Goal: Information Seeking & Learning: Learn about a topic

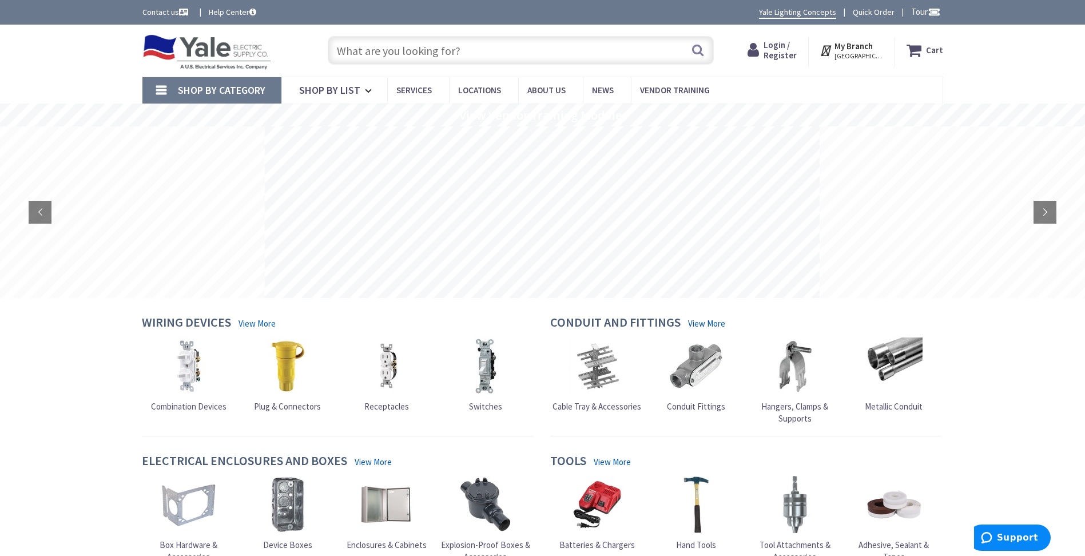
click at [431, 51] on input "text" at bounding box center [521, 50] width 386 height 29
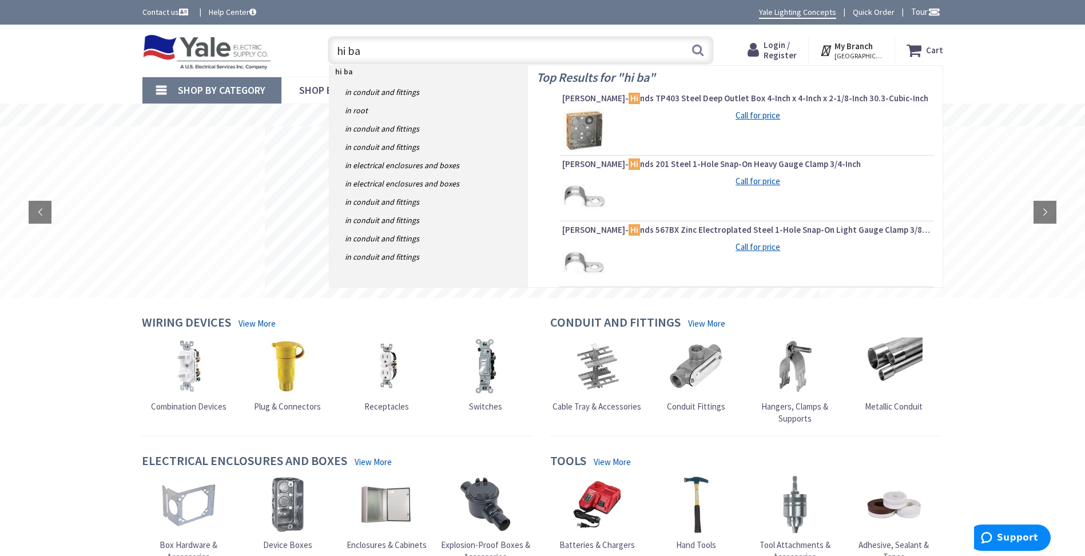
type input "hi bay"
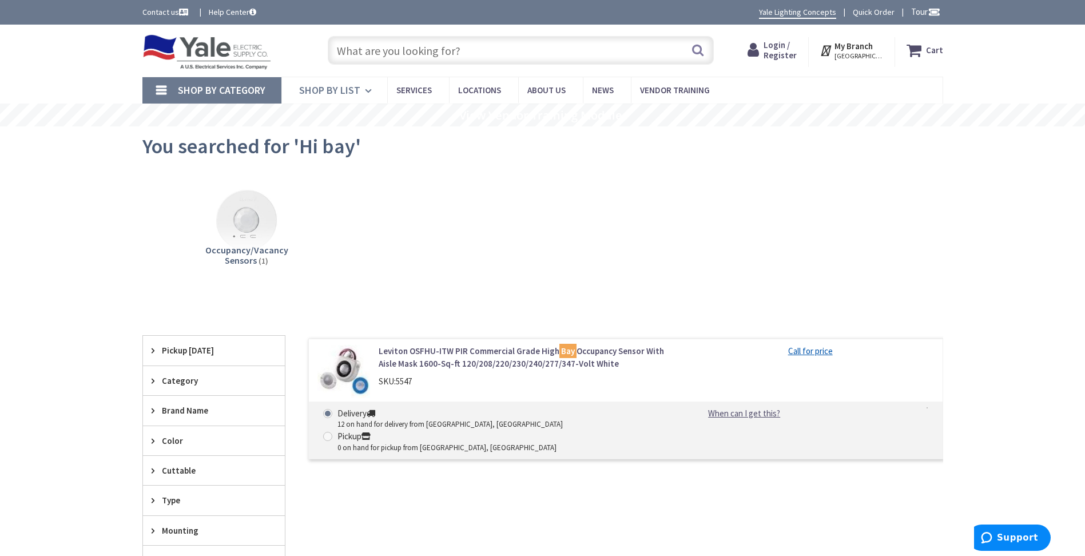
click at [353, 88] on span "Shop By List" at bounding box center [329, 90] width 61 height 13
click at [231, 90] on span "Shop By Category" at bounding box center [222, 90] width 88 height 13
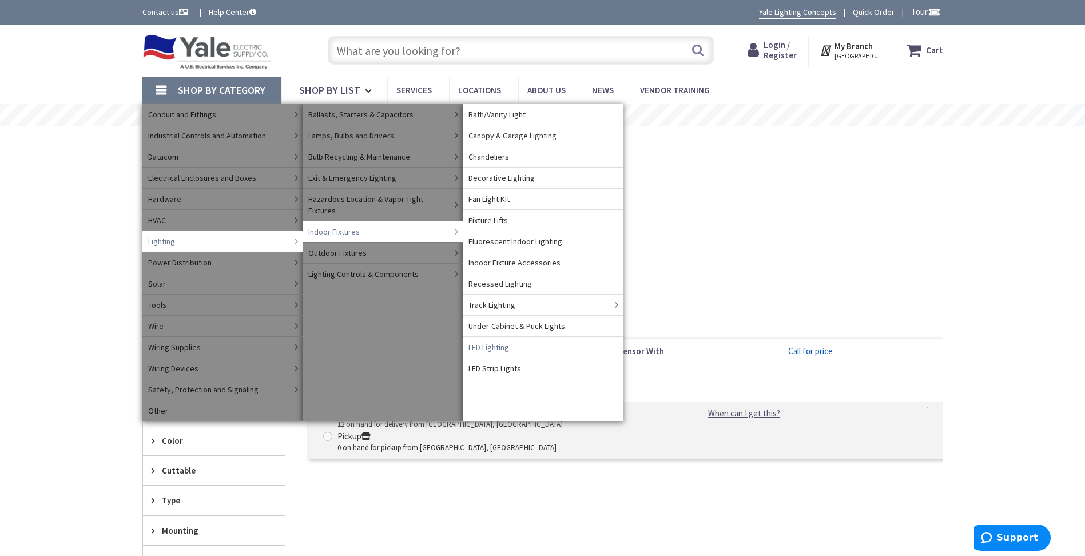
click at [496, 348] on span "LED Lighting" at bounding box center [489, 347] width 41 height 11
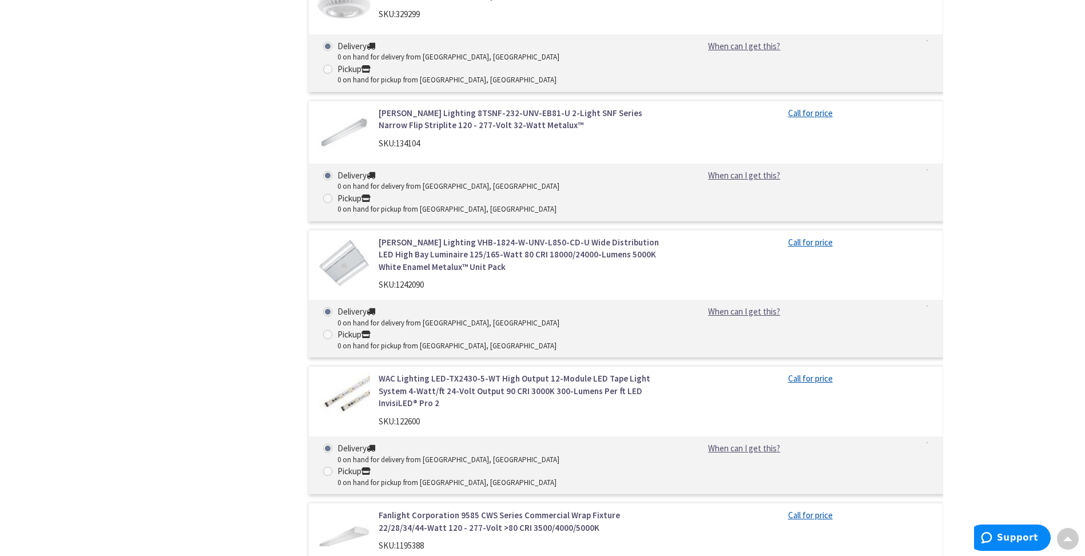
scroll to position [13287, 0]
